Goal: Information Seeking & Learning: Compare options

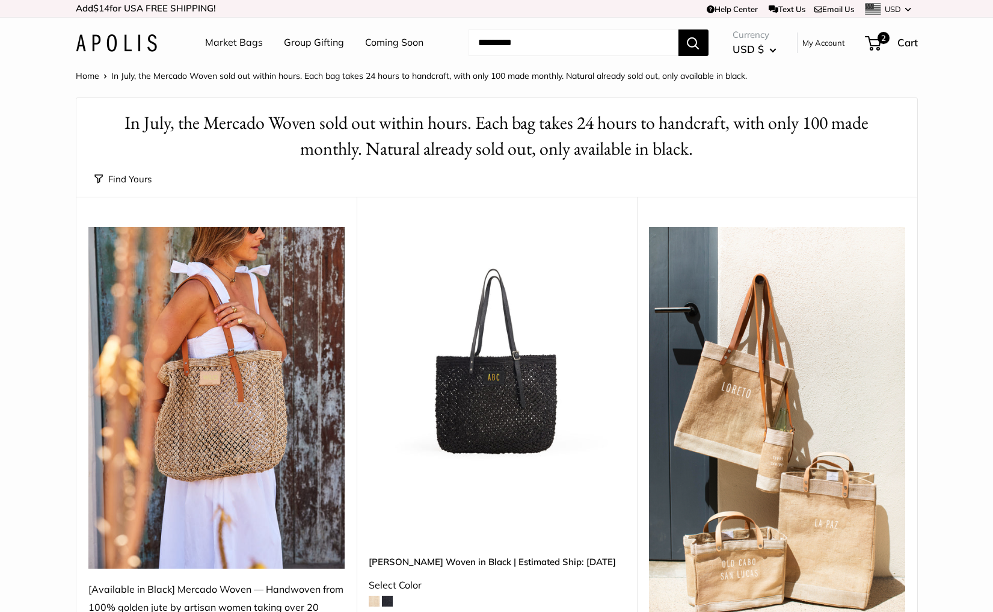
click at [0, 0] on img at bounding box center [0, 0] width 0 height 0
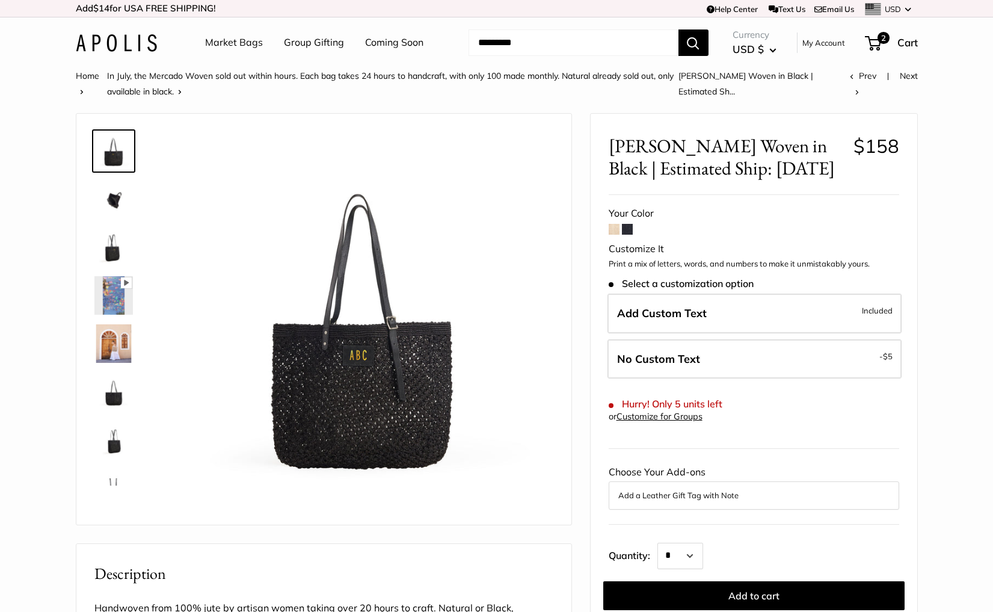
click at [232, 40] on link "Market Bags" at bounding box center [234, 43] width 58 height 18
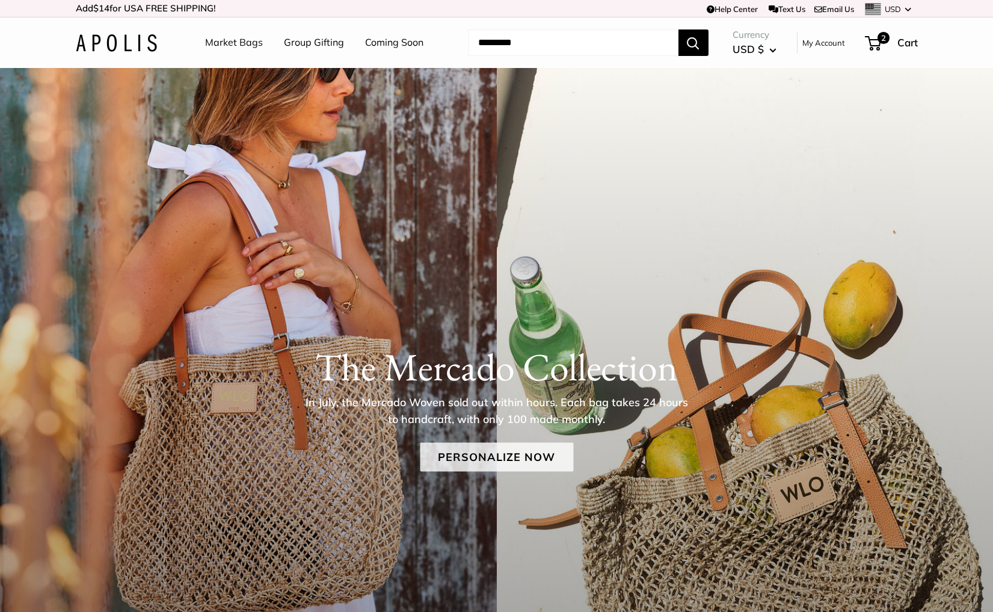
click at [457, 452] on link "Personalize Now" at bounding box center [496, 456] width 153 height 29
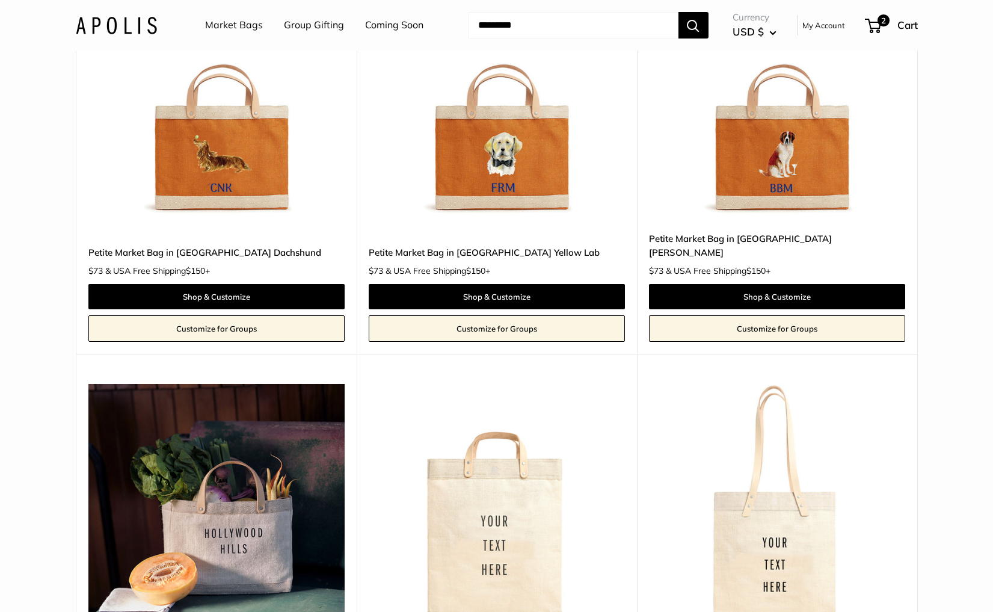
scroll to position [3274, 0]
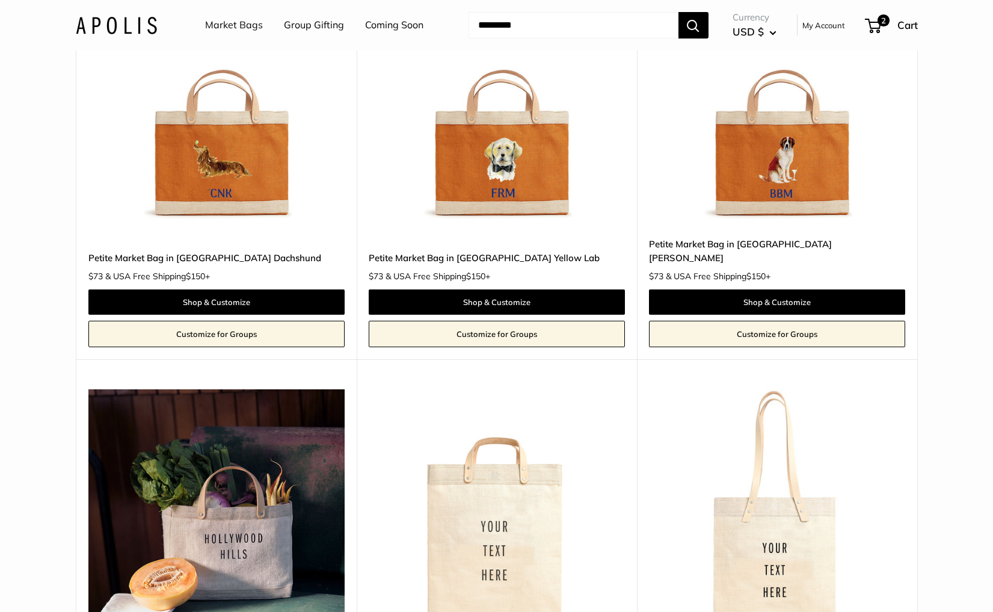
click at [0, 0] on img at bounding box center [0, 0] width 0 height 0
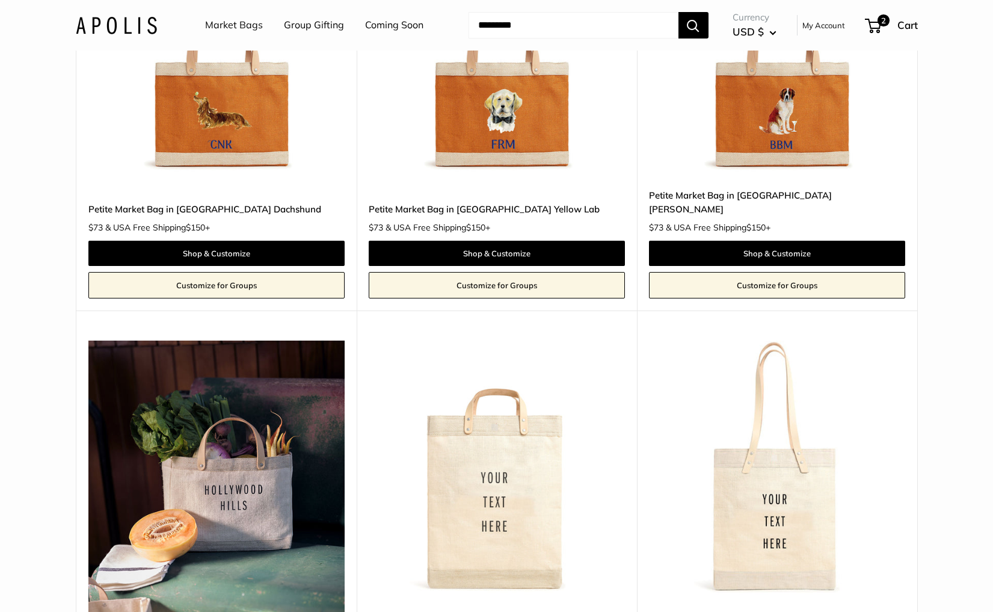
scroll to position [3325, 0]
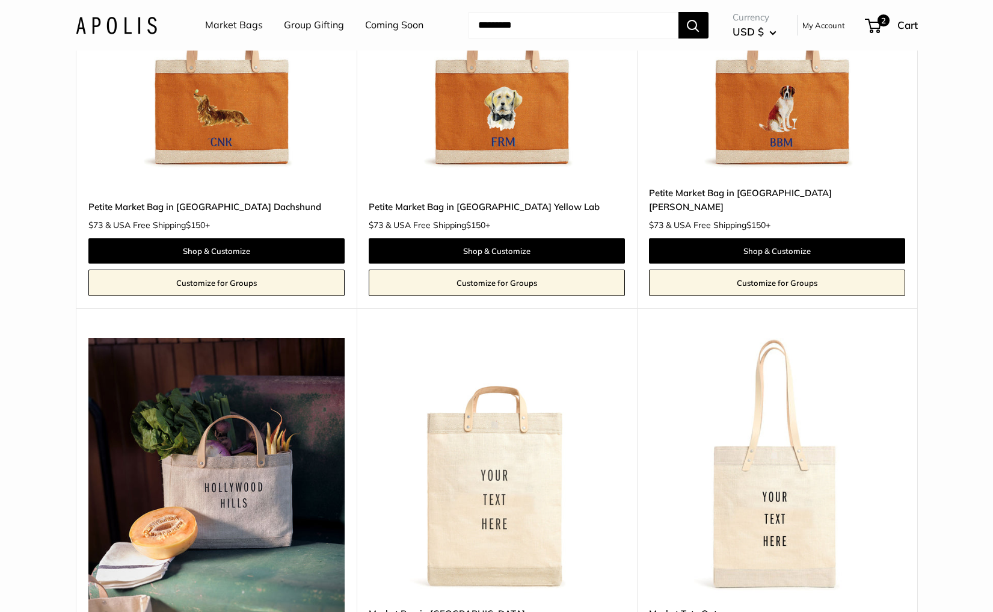
click at [0, 0] on img at bounding box center [0, 0] width 0 height 0
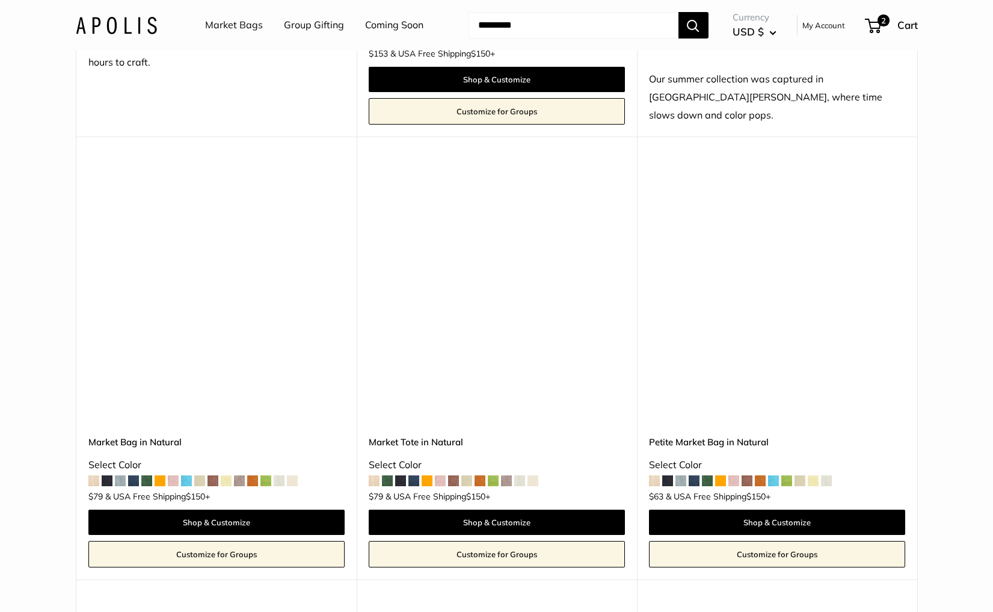
scroll to position [545, 0]
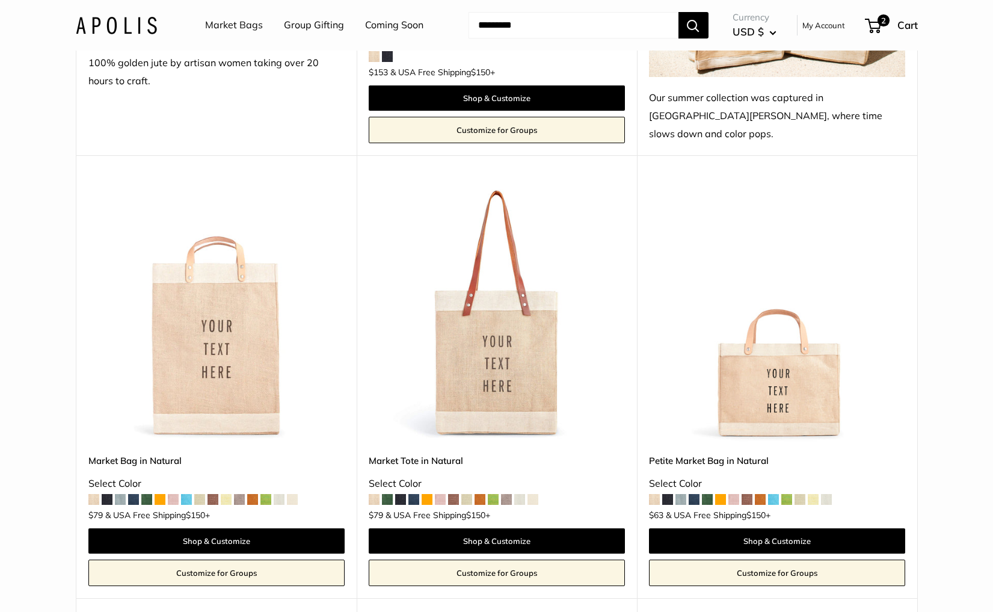
click at [0, 0] on img at bounding box center [0, 0] width 0 height 0
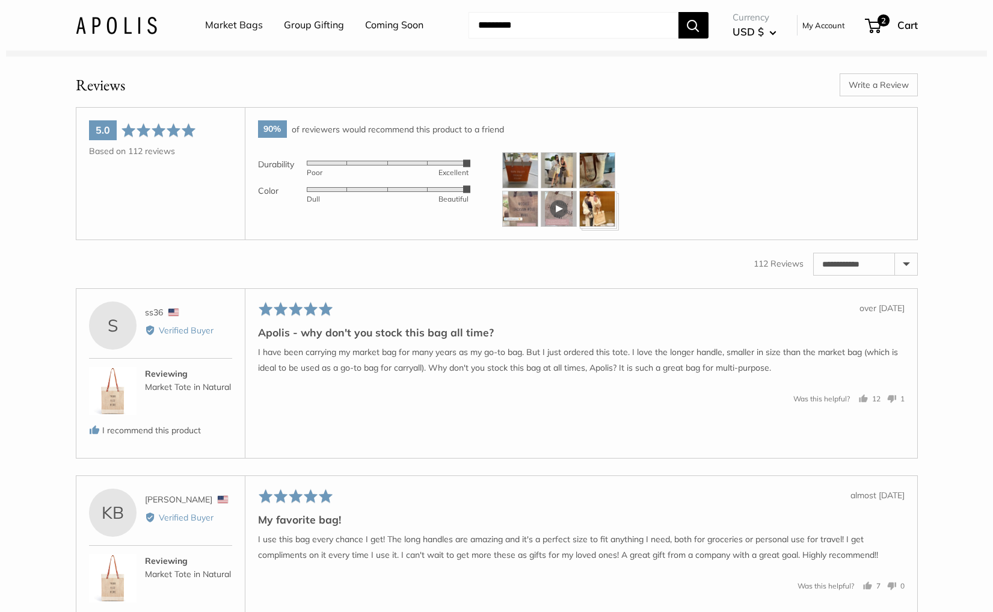
scroll to position [1862, 0]
click at [903, 274] on select "**********" at bounding box center [865, 264] width 103 height 22
select select "*********"
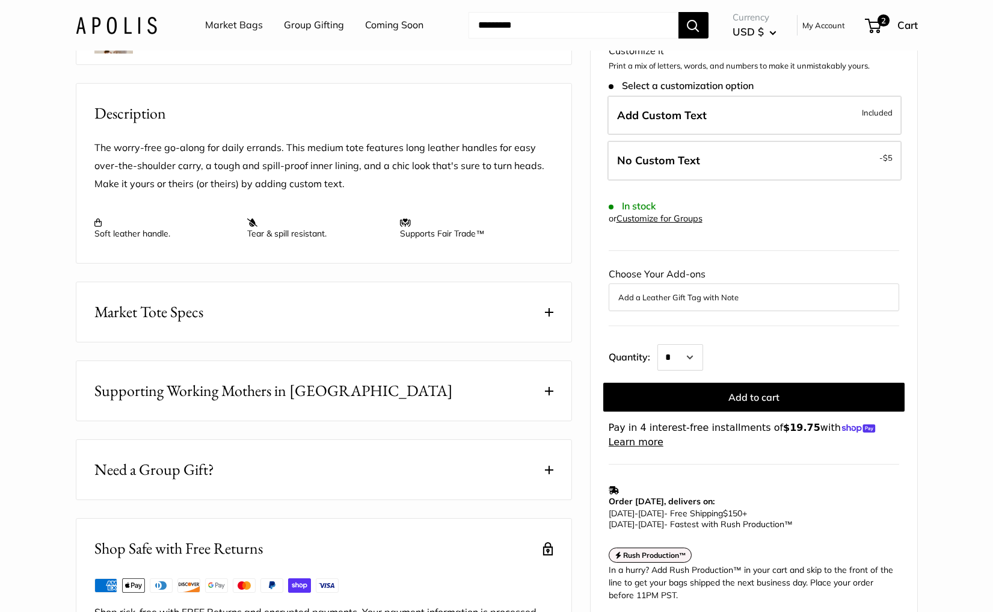
scroll to position [274, 0]
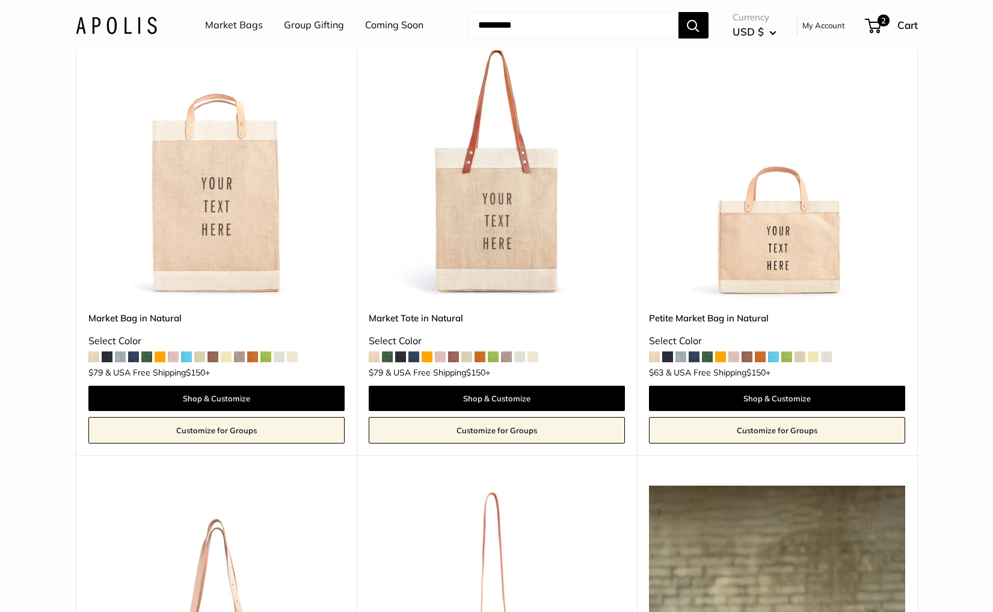
scroll to position [808, 0]
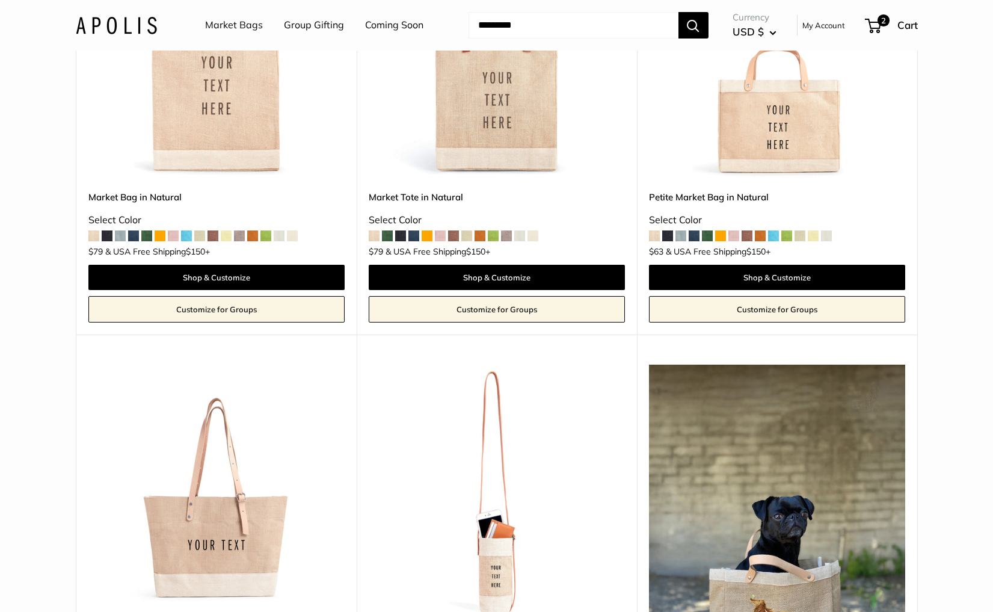
click at [96, 25] on img at bounding box center [116, 24] width 81 height 17
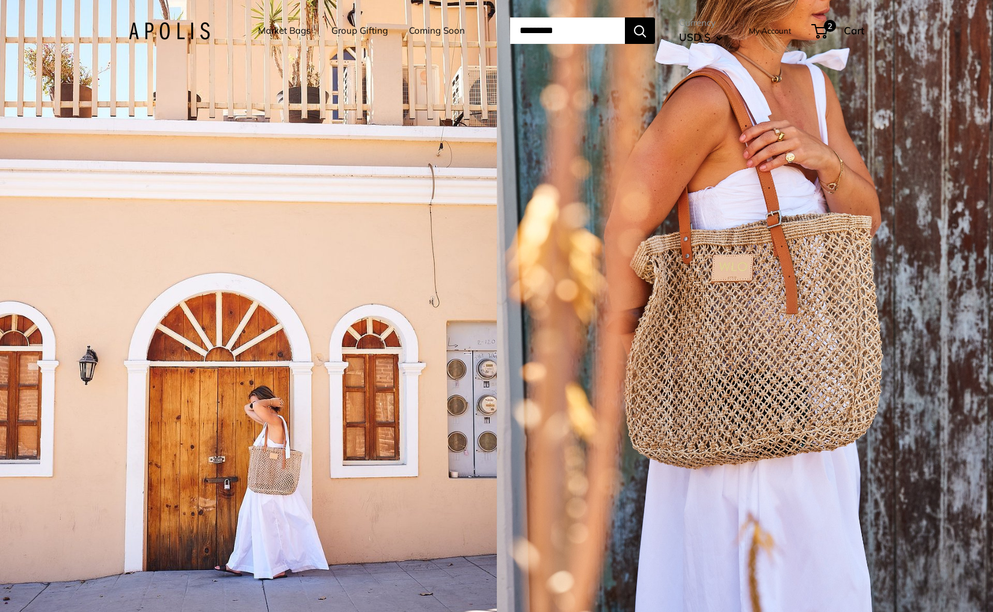
click at [225, 223] on div "1 / 5" at bounding box center [248, 306] width 497 height 612
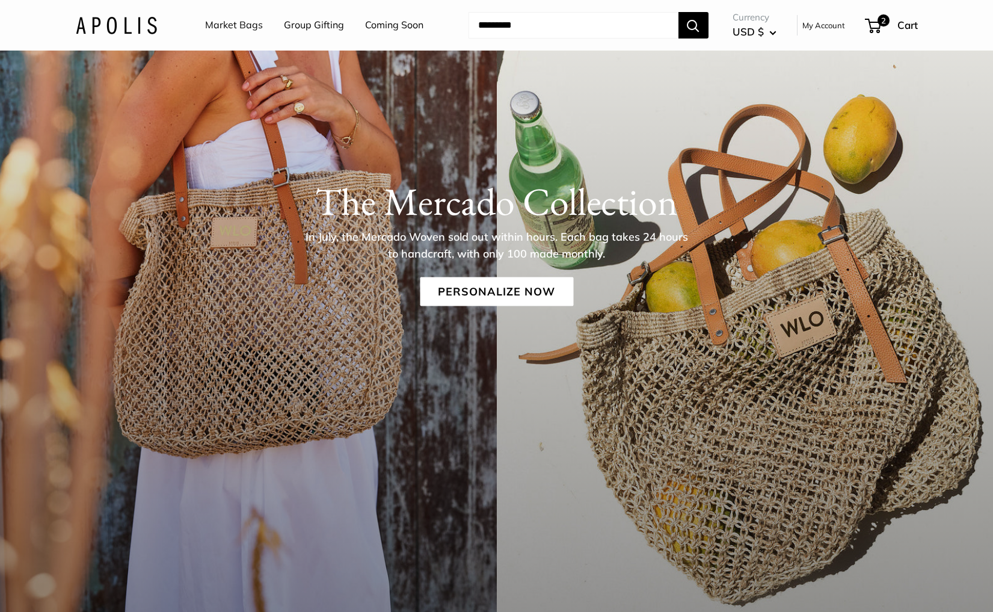
scroll to position [167, 0]
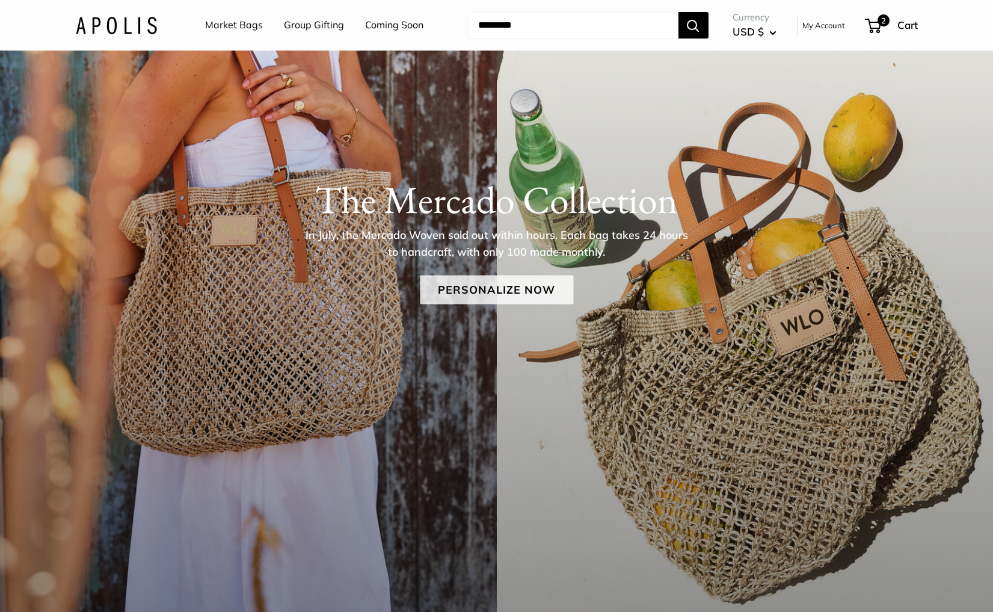
click at [475, 289] on link "Personalize Now" at bounding box center [496, 289] width 153 height 29
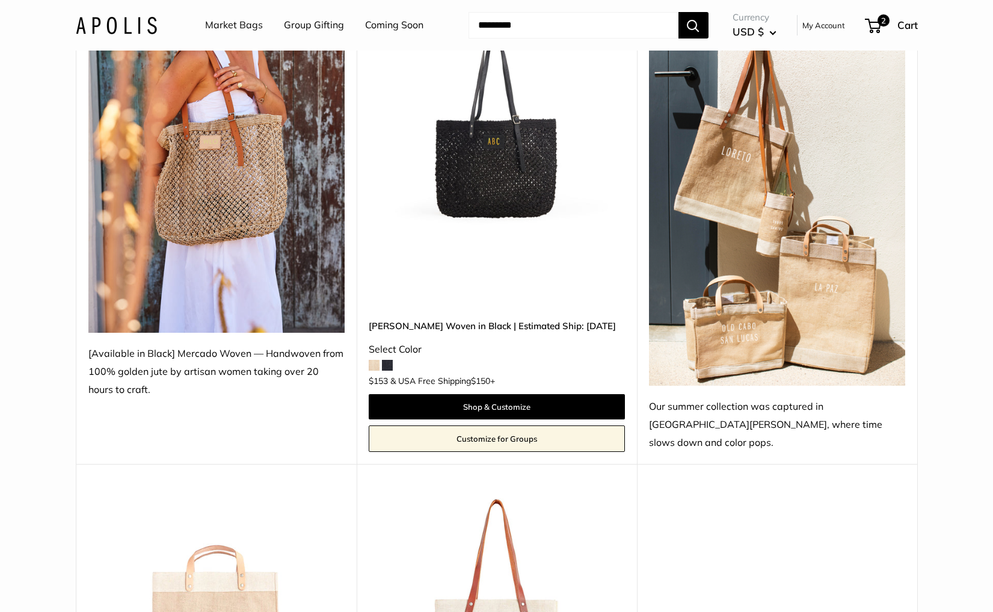
scroll to position [237, 0]
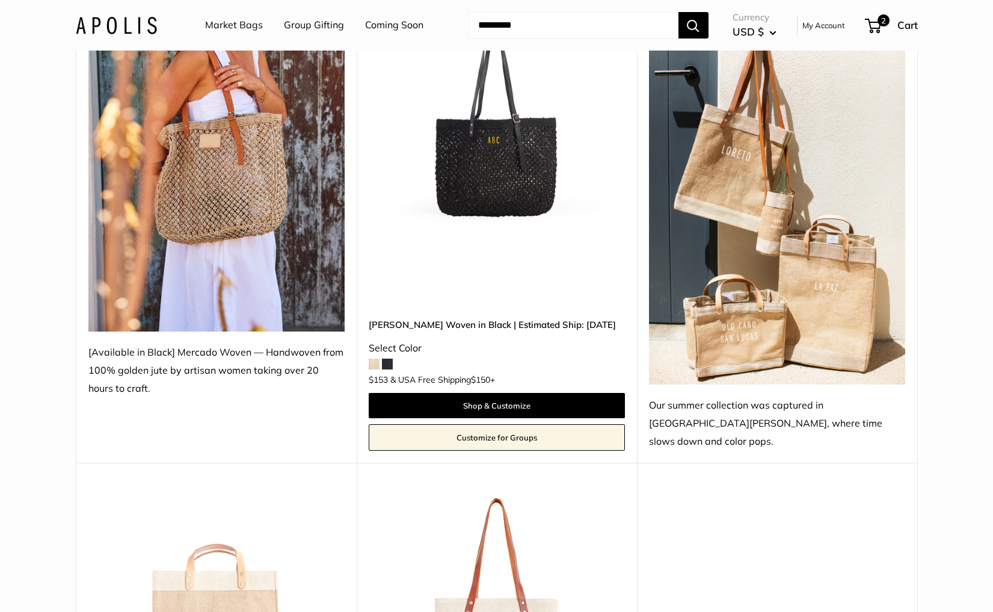
click at [0, 0] on img at bounding box center [0, 0] width 0 height 0
